Goal: Use online tool/utility: Utilize a website feature to perform a specific function

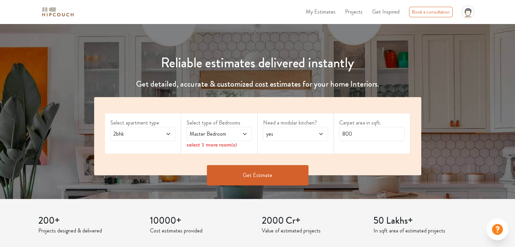
scroll to position [68, 0]
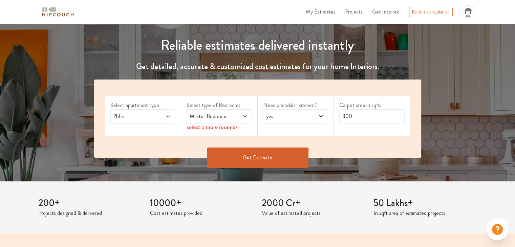
click at [142, 118] on span "2bhk" at bounding box center [134, 116] width 44 height 8
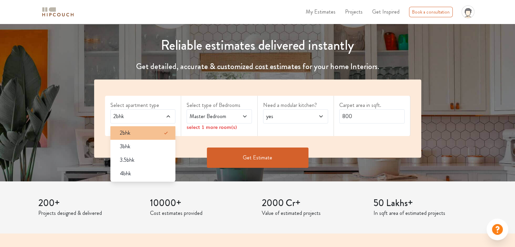
click at [157, 129] on div "2bhk" at bounding box center [144, 133] width 61 height 8
click at [216, 120] on span "Master Bedroom" at bounding box center [210, 116] width 44 height 8
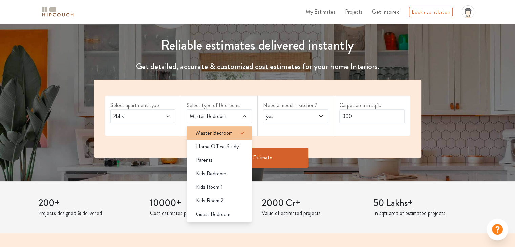
click at [238, 127] on span at bounding box center [245, 133] width 14 height 14
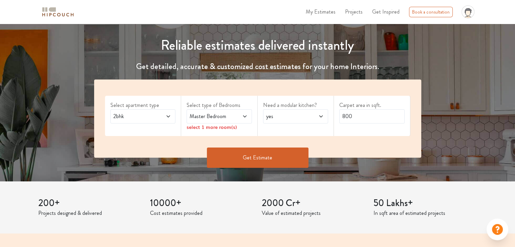
click at [298, 111] on div "yes" at bounding box center [295, 116] width 65 height 14
click at [301, 120] on span "yes" at bounding box center [287, 116] width 44 height 8
click at [352, 114] on input "800" at bounding box center [371, 116] width 65 height 14
drag, startPoint x: 353, startPoint y: 114, endPoint x: 328, endPoint y: 116, distance: 25.1
click at [328, 116] on div "Select apartment type 2bhk Select type of Bedrooms Master Bedroom select 1 more…" at bounding box center [257, 119] width 327 height 78
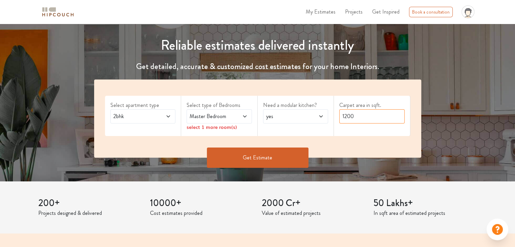
type input "1200"
click at [230, 166] on button "Get Estimate" at bounding box center [258, 158] width 102 height 20
